Goal: Task Accomplishment & Management: Manage account settings

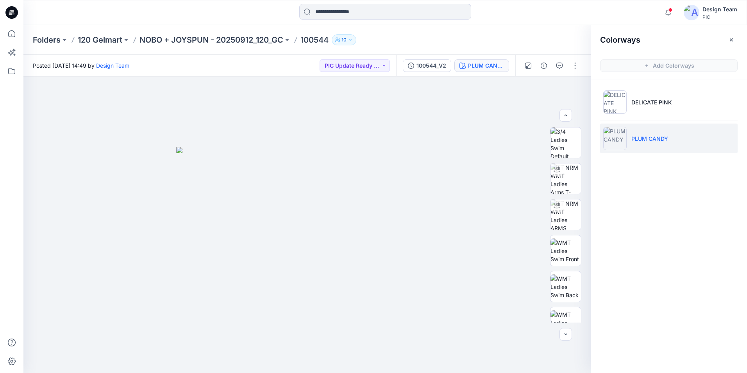
scroll to position [120, 0]
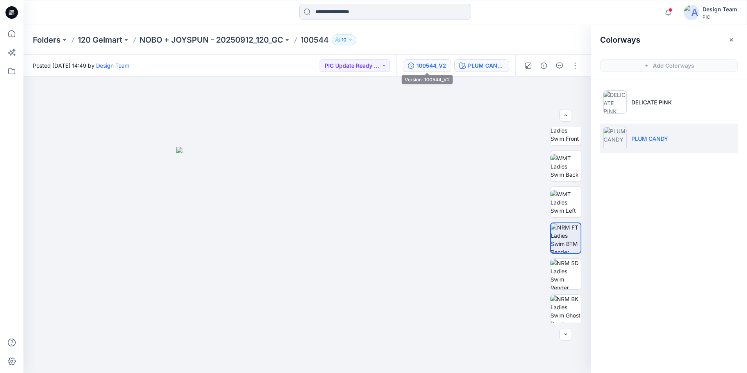
click at [426, 63] on div "100544_V2" at bounding box center [432, 65] width 30 height 9
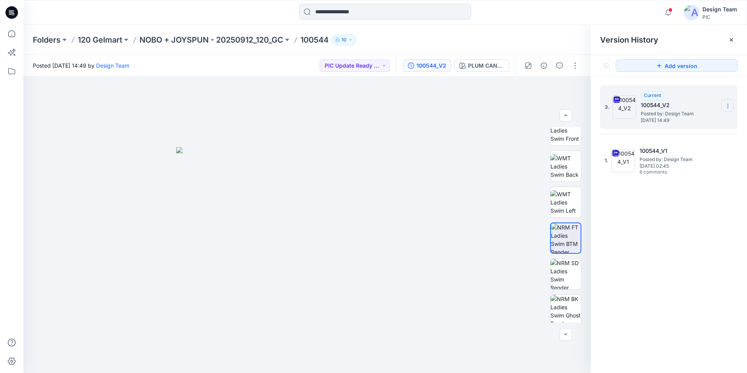
click at [732, 106] on section at bounding box center [727, 105] width 13 height 13
click at [677, 173] on span "Delete Version" at bounding box center [674, 171] width 37 height 9
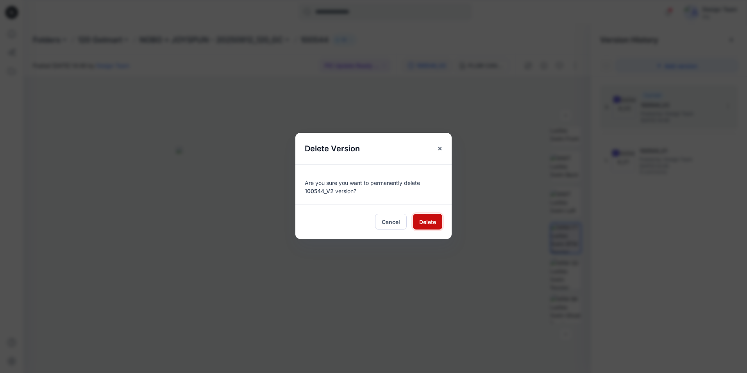
click at [431, 219] on span "Delete" at bounding box center [427, 222] width 17 height 8
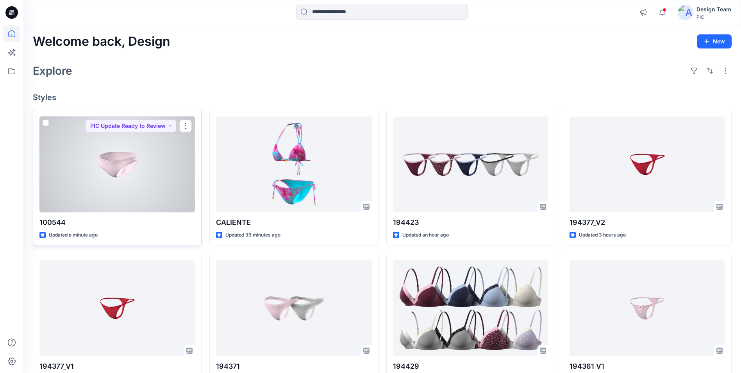
click at [127, 193] on div at bounding box center [117, 164] width 156 height 96
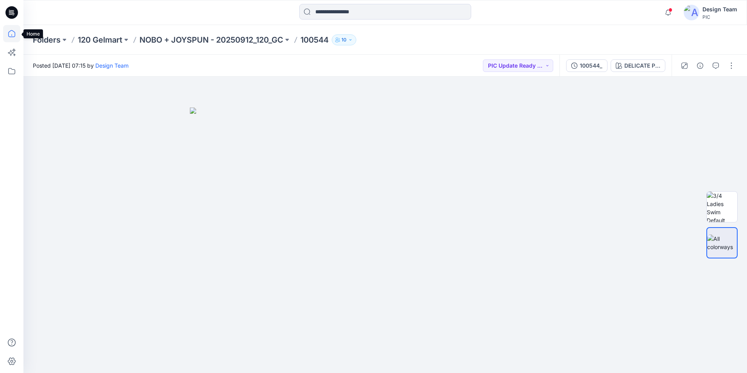
click at [14, 35] on icon at bounding box center [11, 33] width 17 height 17
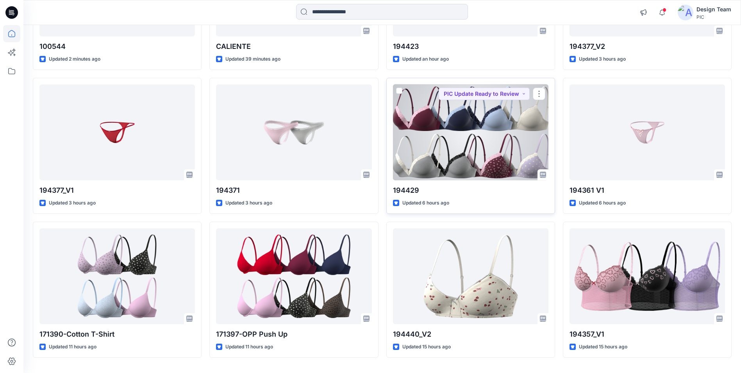
scroll to position [195, 0]
